Goal: Transaction & Acquisition: Purchase product/service

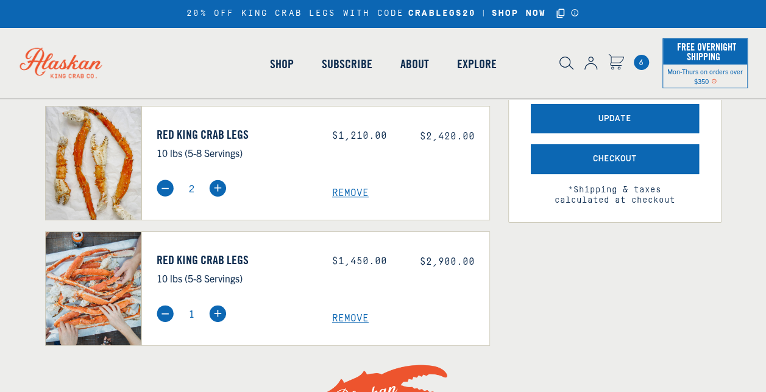
click at [169, 191] on img at bounding box center [165, 188] width 17 height 17
type input "1"
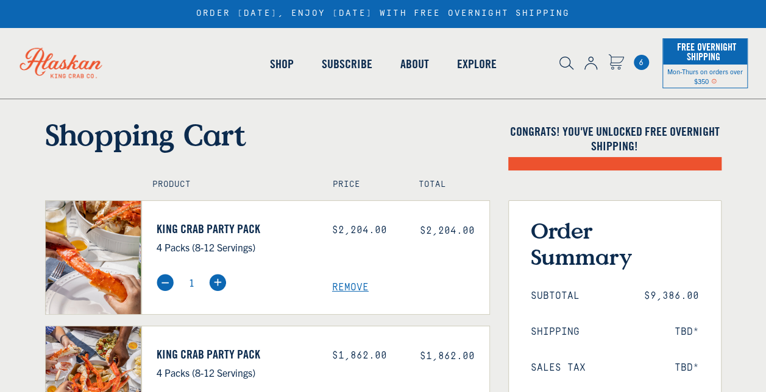
scroll to position [234, 0]
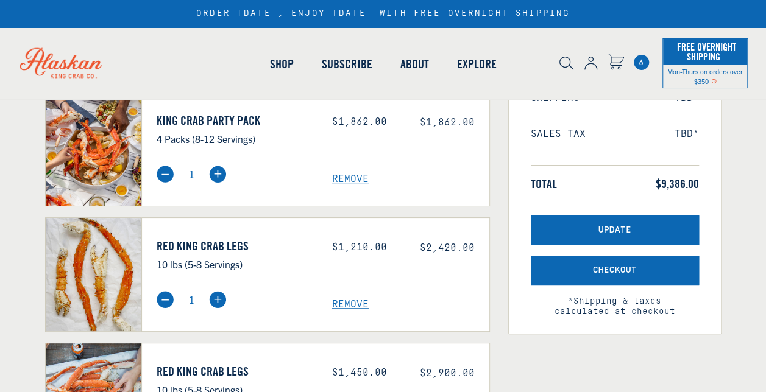
click at [489, 318] on div "Red King Crab Legs 10 lbs (5-8 Servings) Price: $1,210.00 $2,420.00 1 Remove" at bounding box center [315, 275] width 348 height 115
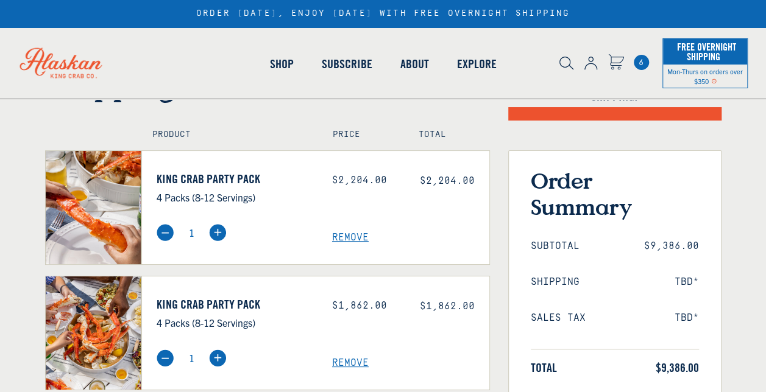
scroll to position [0, 0]
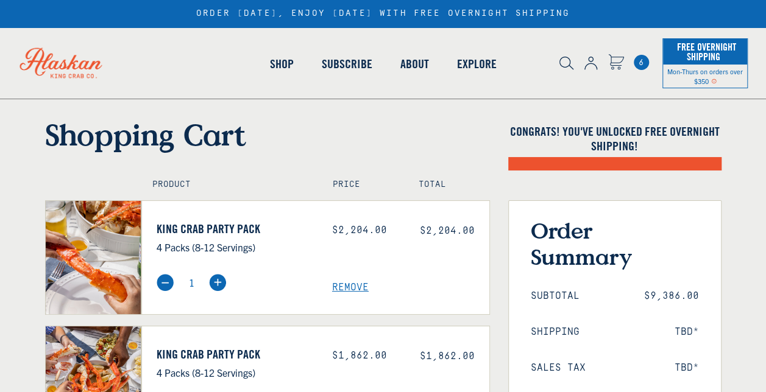
click at [351, 180] on h4 "Price" at bounding box center [363, 185] width 60 height 10
select select "40826597245007"
select select "40826744897615"
